Goal: Find specific page/section: Find specific page/section

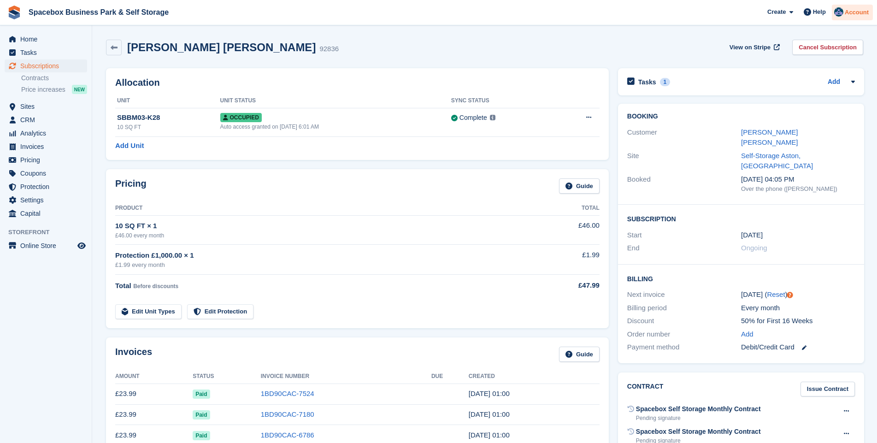
click at [840, 15] on img at bounding box center [839, 11] width 9 height 9
click at [28, 52] on span "Tasks" at bounding box center [47, 52] width 55 height 13
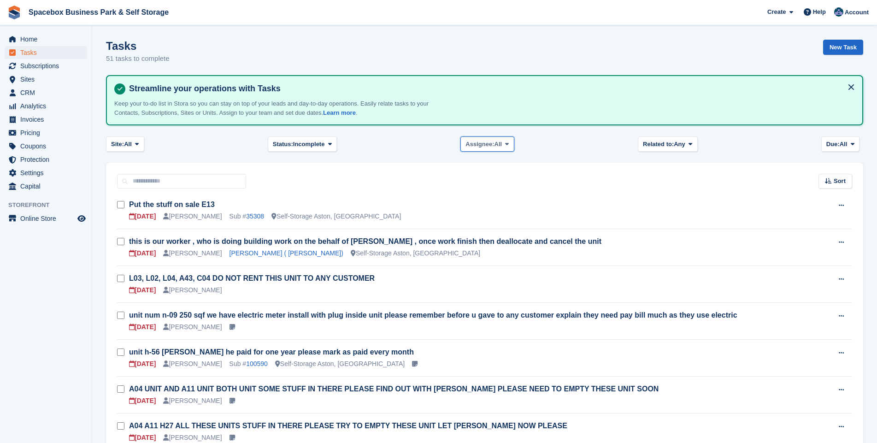
click at [506, 146] on icon at bounding box center [507, 144] width 4 height 6
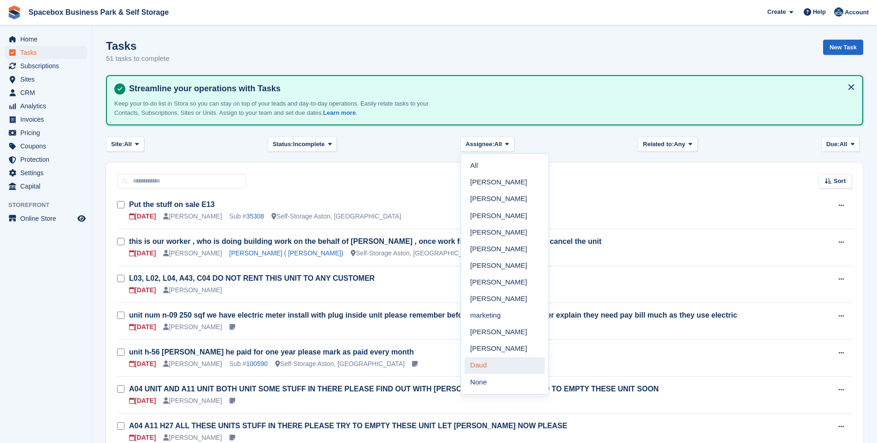
click at [480, 367] on link "Daud" at bounding box center [505, 365] width 80 height 17
